Goal: Navigation & Orientation: Find specific page/section

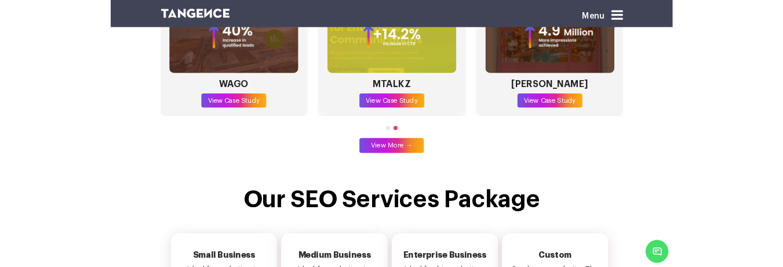
scroll to position [3457, 0]
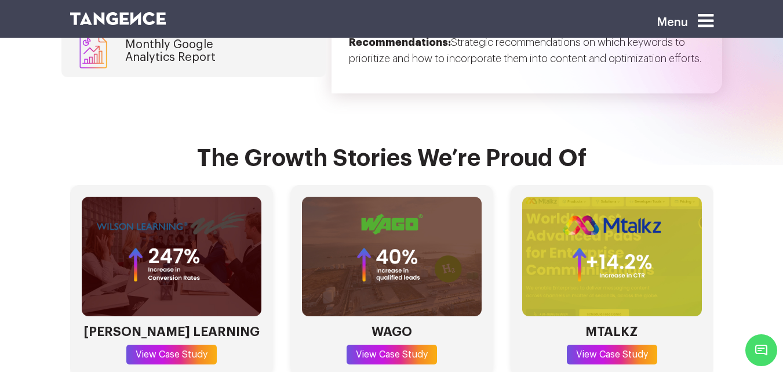
scroll to position [3244, 0]
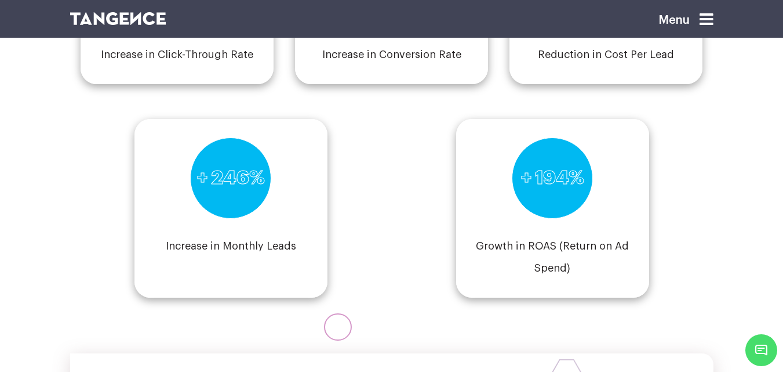
scroll to position [1563, 0]
